Goal: Task Accomplishment & Management: Use online tool/utility

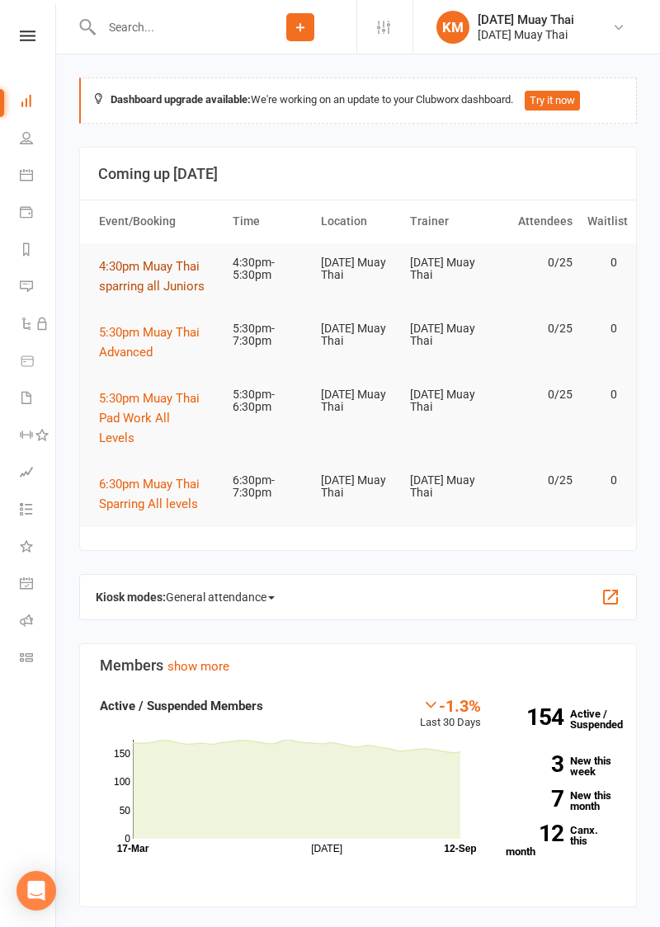
click at [121, 267] on span "4:30pm Muay Thai sparring all Juniors" at bounding box center [152, 276] width 106 height 35
click at [118, 270] on span "4:30pm Muay Thai sparring all Juniors" at bounding box center [152, 276] width 106 height 35
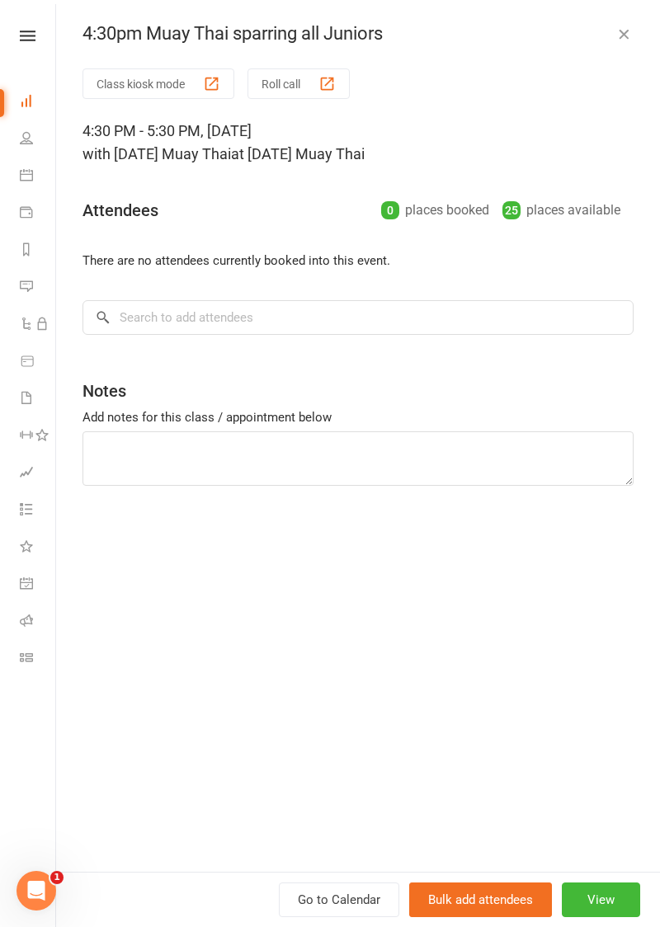
click at [115, 94] on button "Class kiosk mode" at bounding box center [158, 83] width 152 height 31
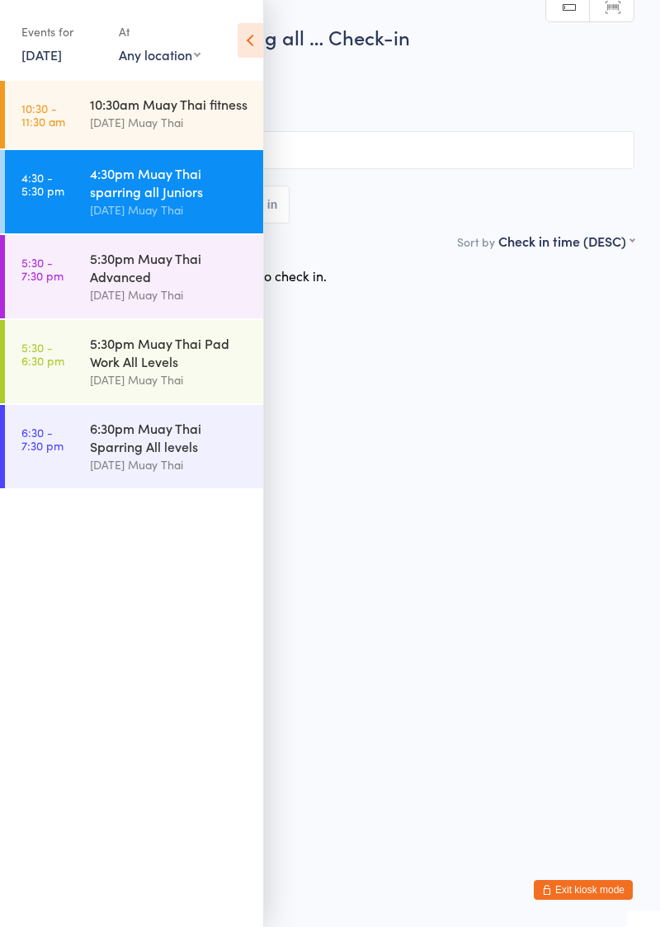
click at [242, 42] on icon at bounding box center [250, 40] width 26 height 35
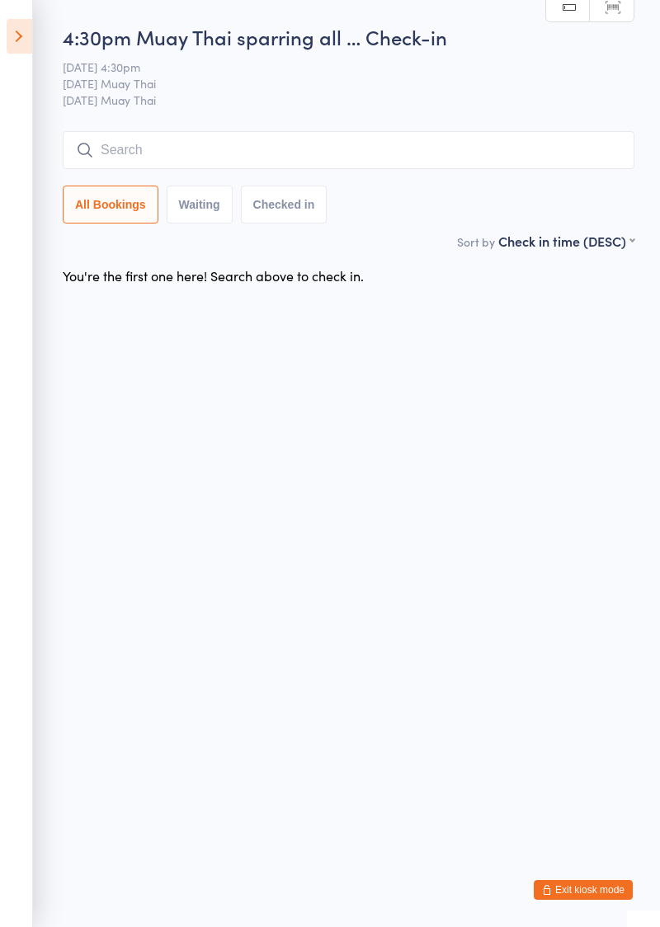
click at [241, 188] on button "Checked in" at bounding box center [284, 205] width 87 height 38
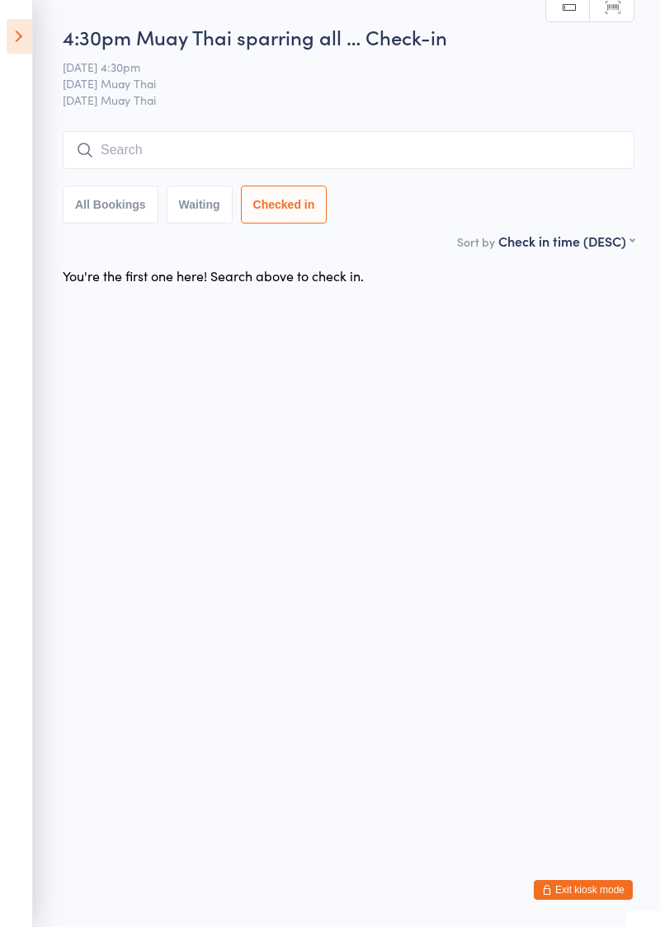
click at [106, 201] on button "All Bookings" at bounding box center [111, 205] width 96 height 38
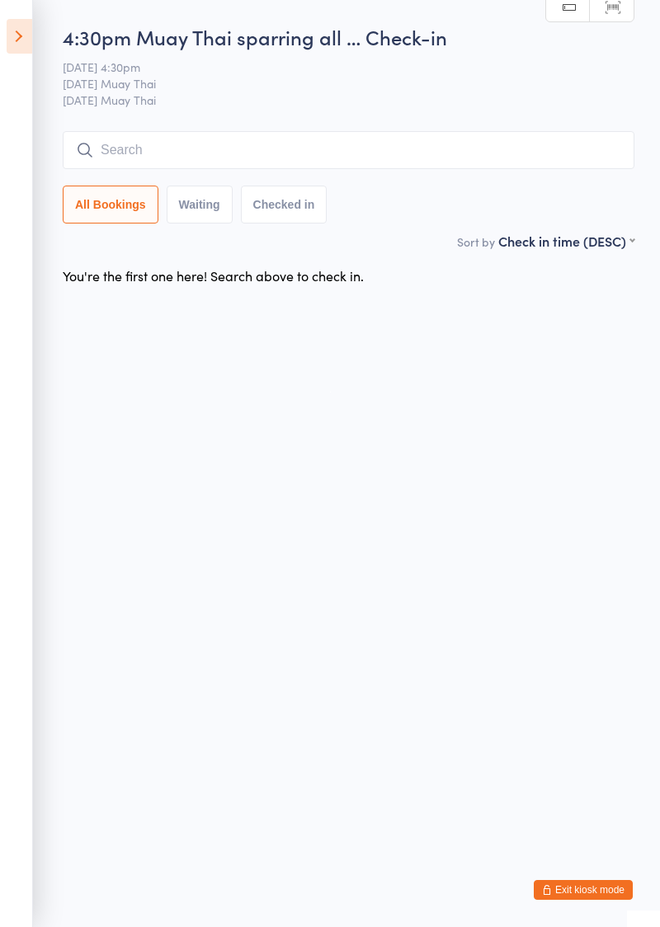
click at [107, 145] on input "search" at bounding box center [348, 150] width 571 height 38
type input "Leyt"
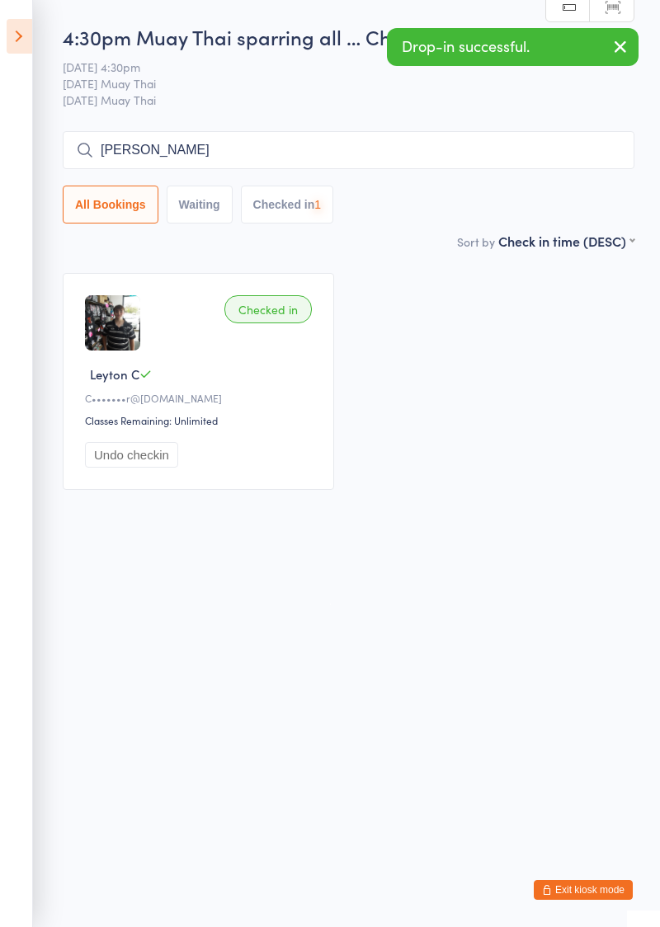
type input "[PERSON_NAME]"
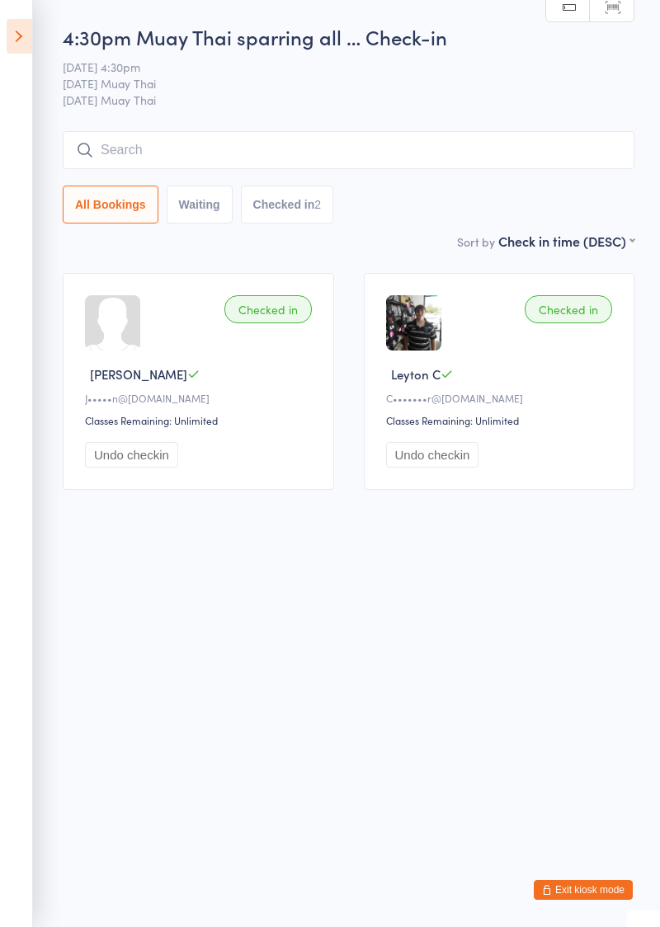
click at [581, 893] on button "Exit kiosk mode" at bounding box center [583, 890] width 99 height 20
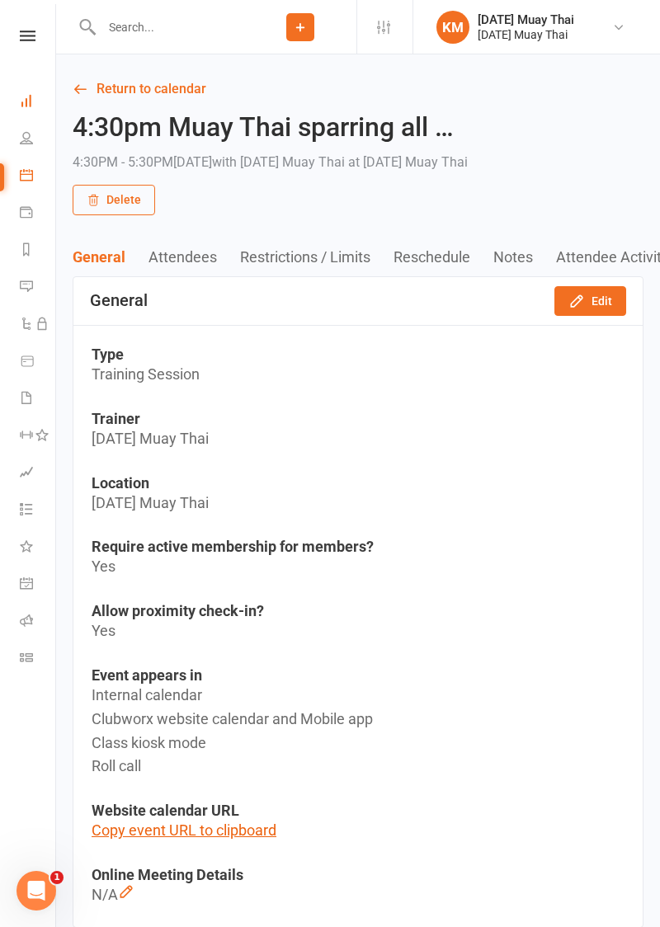
click at [24, 96] on icon at bounding box center [26, 100] width 13 height 13
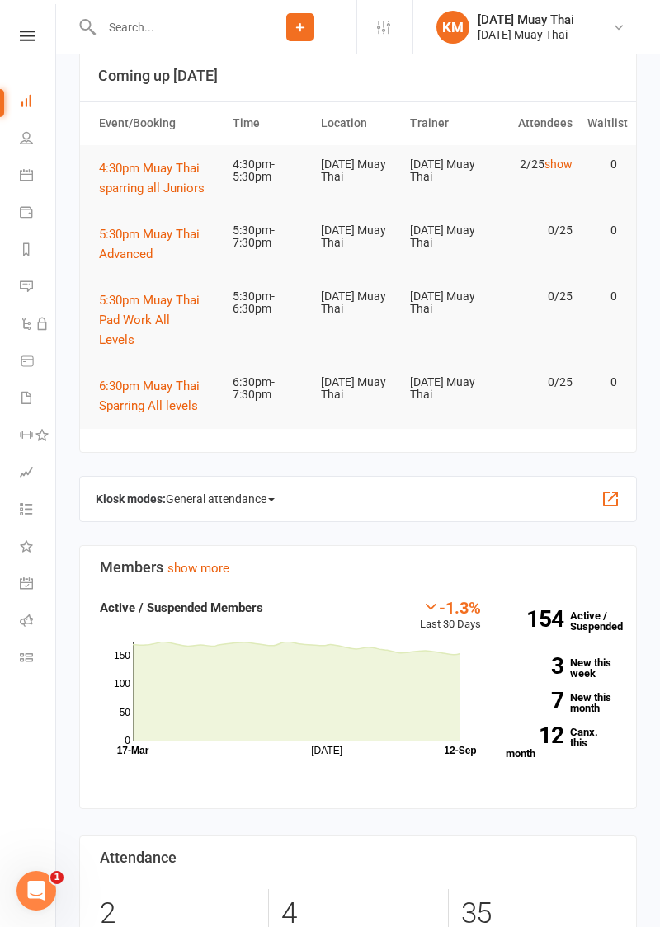
scroll to position [97, 0]
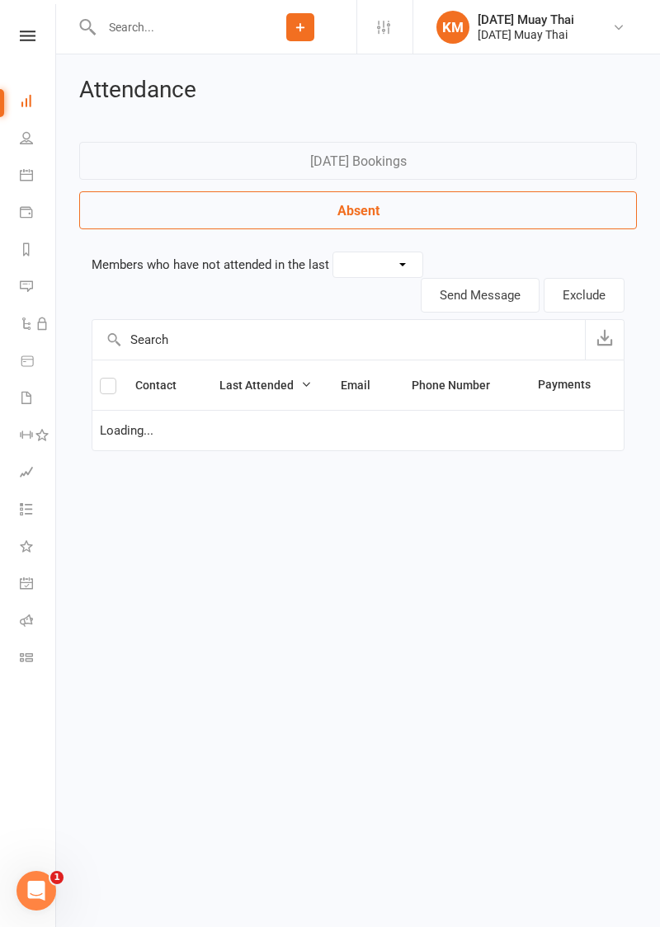
select select "30"
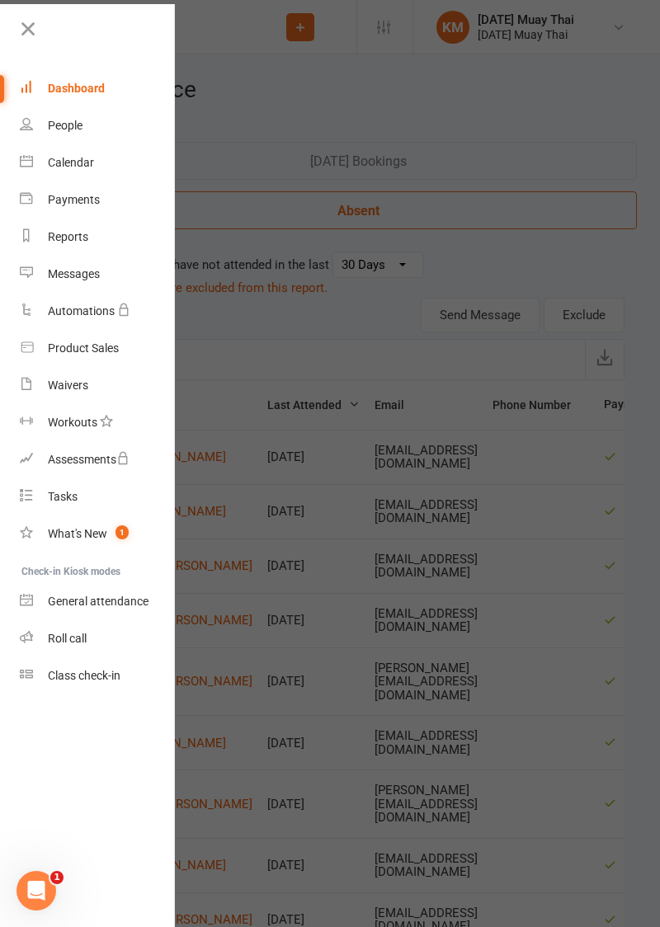
click at [544, 633] on div at bounding box center [330, 463] width 660 height 927
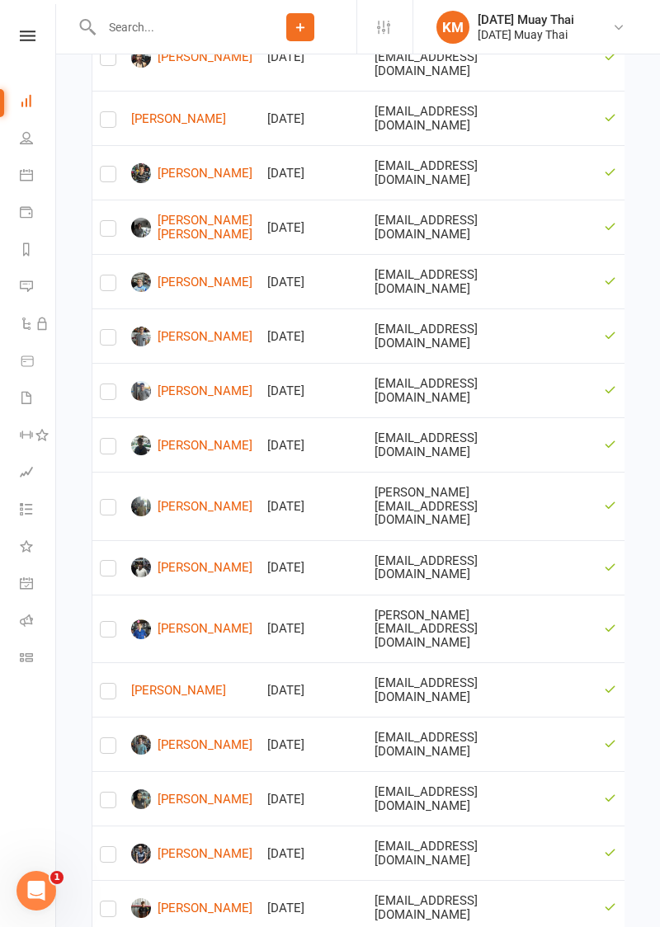
scroll to position [1366, 0]
